Goal: Transaction & Acquisition: Purchase product/service

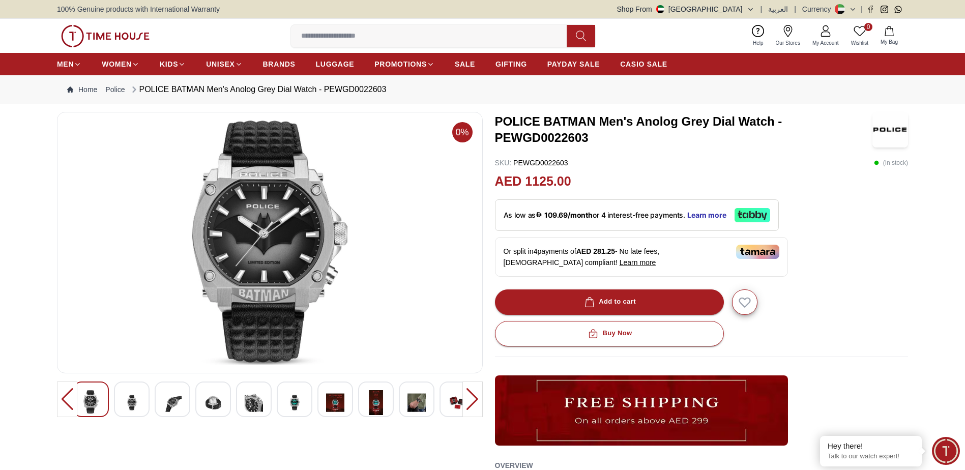
click at [285, 405] on div at bounding box center [295, 399] width 36 height 36
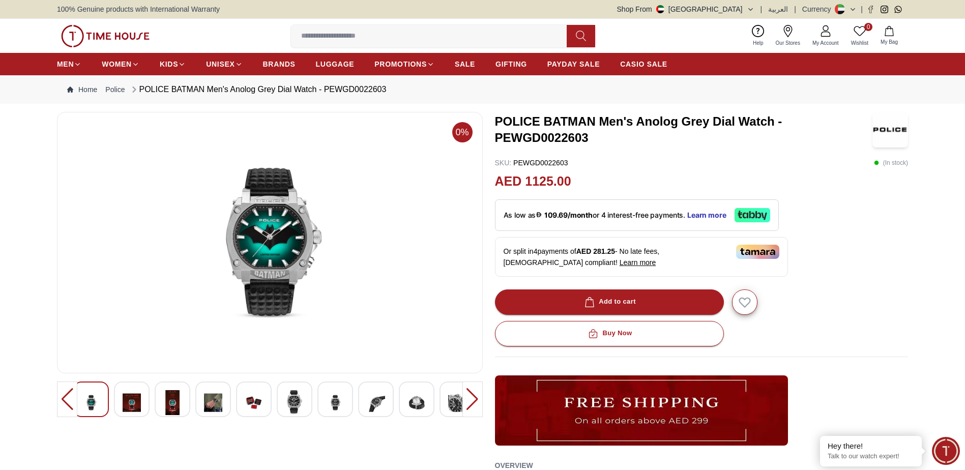
click at [342, 404] on img at bounding box center [335, 402] width 18 height 25
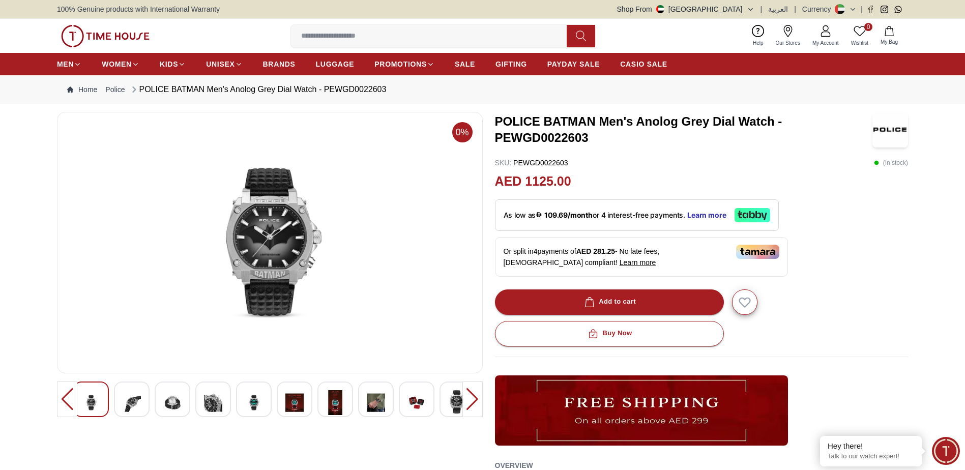
click at [291, 400] on img at bounding box center [294, 402] width 18 height 25
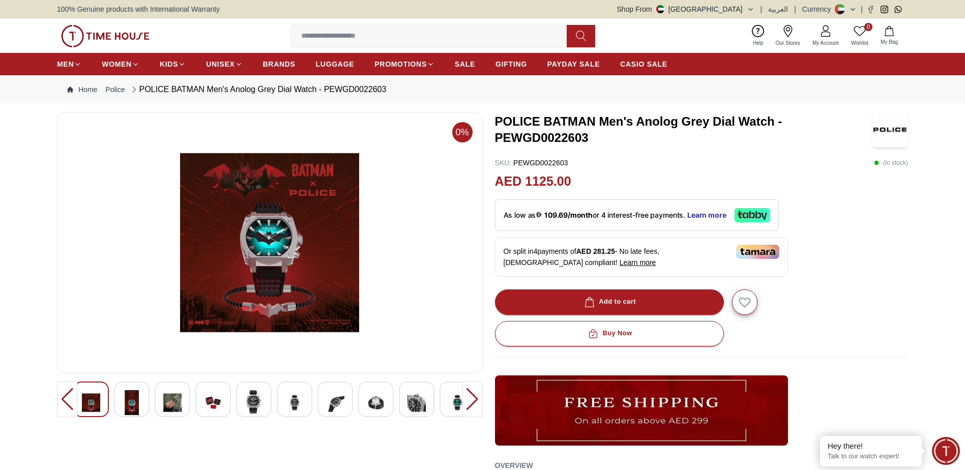
click at [362, 398] on div at bounding box center [376, 399] width 36 height 36
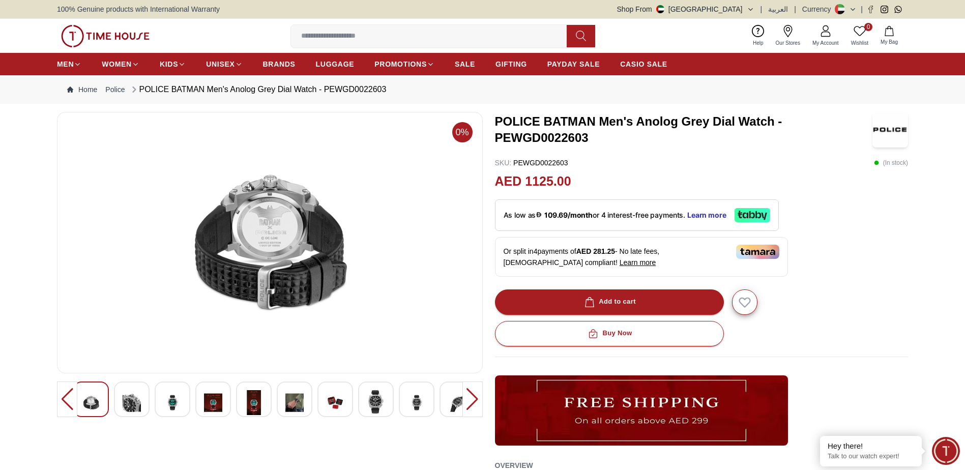
click at [267, 385] on div at bounding box center [254, 399] width 36 height 36
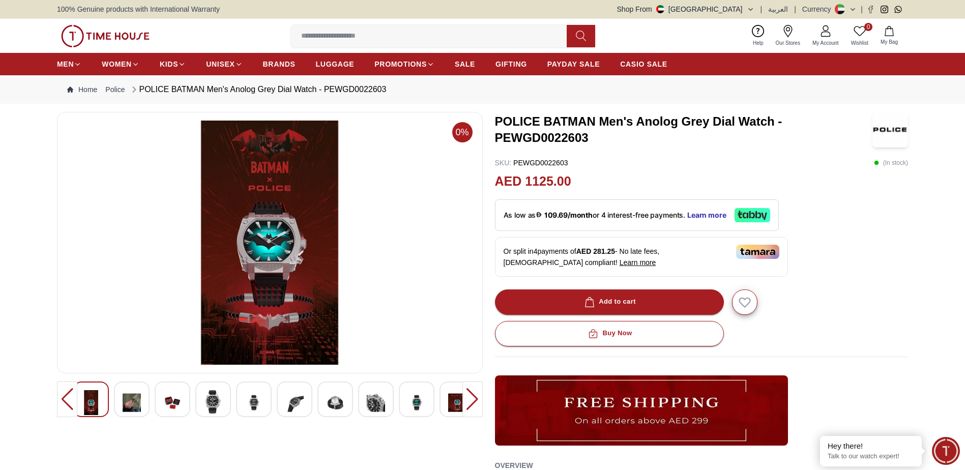
click at [384, 400] on img at bounding box center [376, 402] width 18 height 25
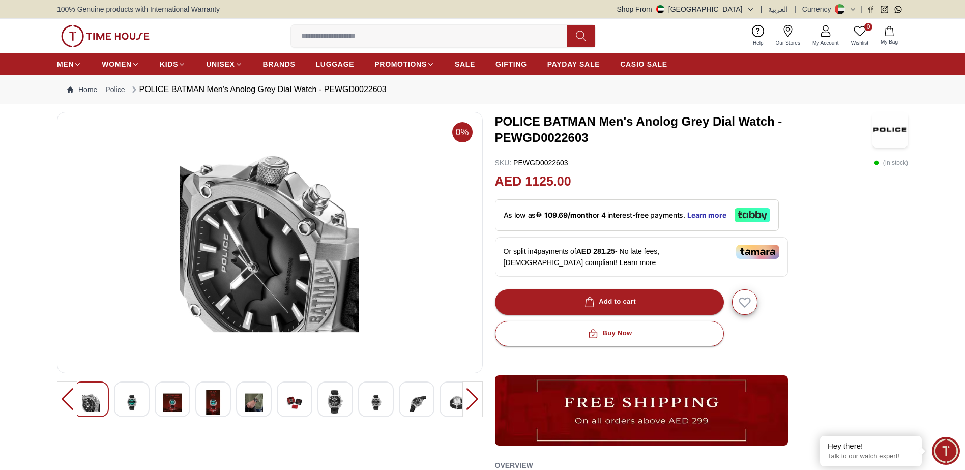
click at [407, 400] on img at bounding box center [416, 402] width 18 height 25
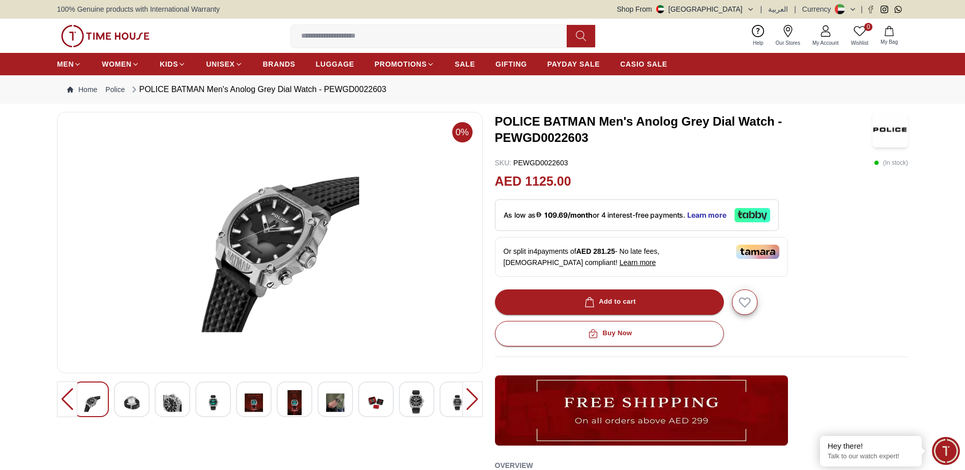
click at [434, 401] on div at bounding box center [269, 399] width 393 height 36
click at [459, 403] on img at bounding box center [457, 402] width 18 height 25
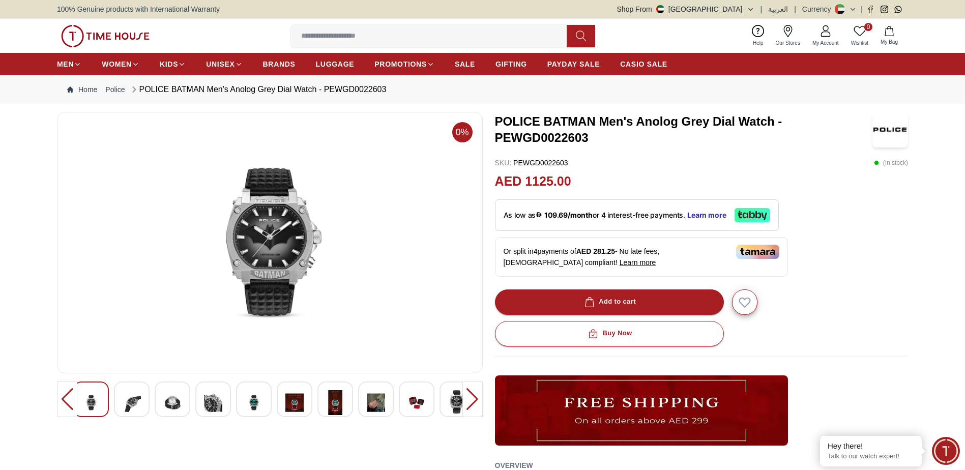
click at [470, 401] on div at bounding box center [472, 399] width 20 height 36
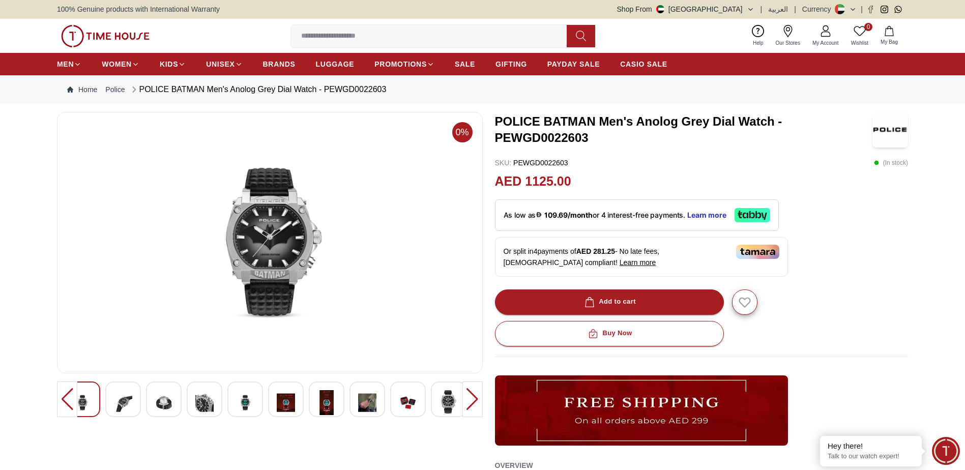
click at [423, 397] on div at bounding box center [408, 399] width 36 height 36
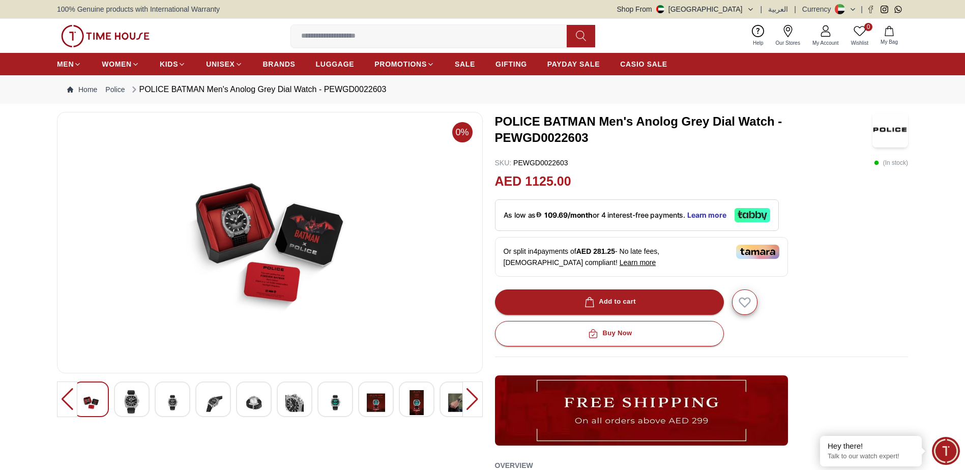
click at [305, 240] on img at bounding box center [270, 243] width 408 height 244
